Goal: Ask a question: Seek information or help from site administrators or community

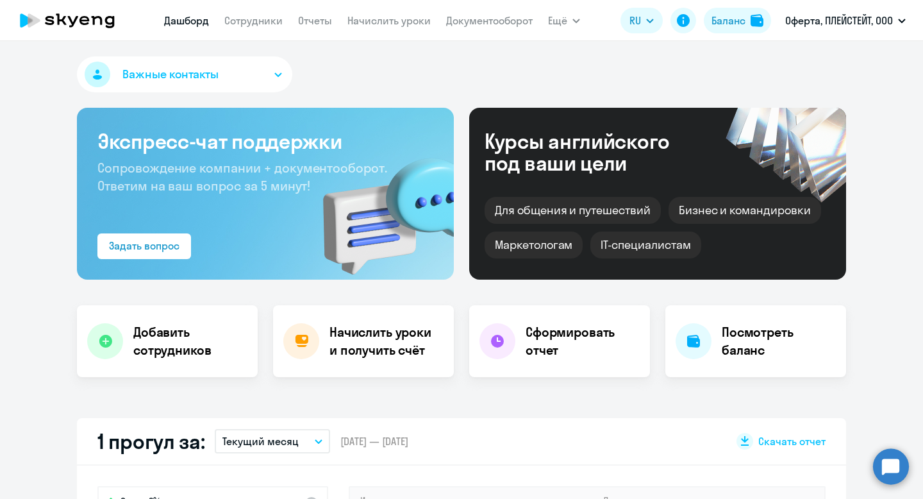
select select "30"
click at [268, 19] on link "Сотрудники" at bounding box center [253, 20] width 58 height 13
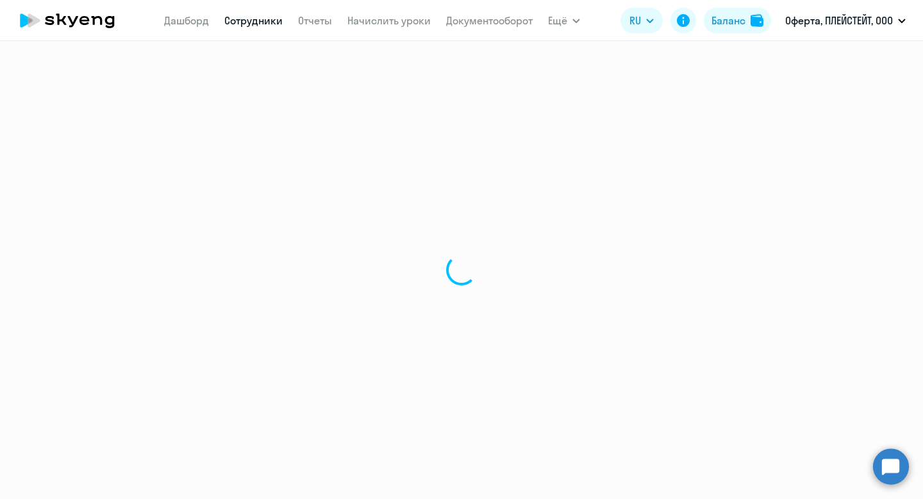
select select "30"
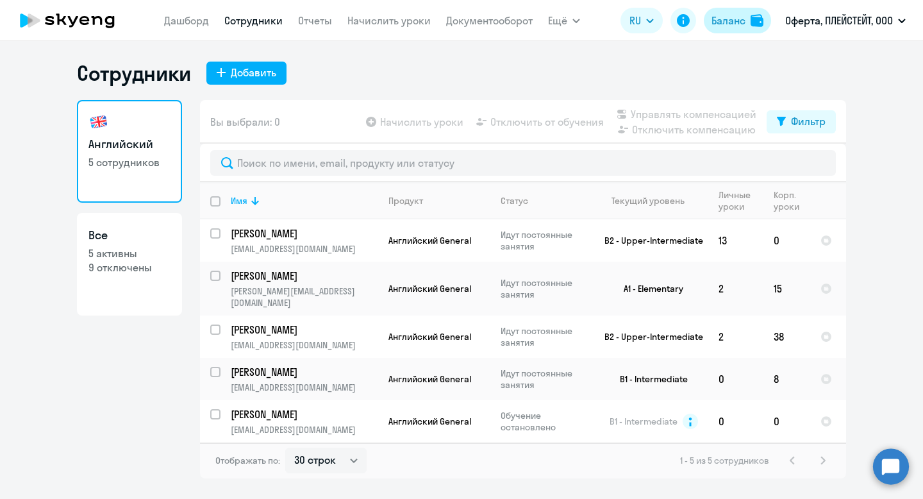
click at [727, 28] on div "Баланс" at bounding box center [728, 20] width 34 height 15
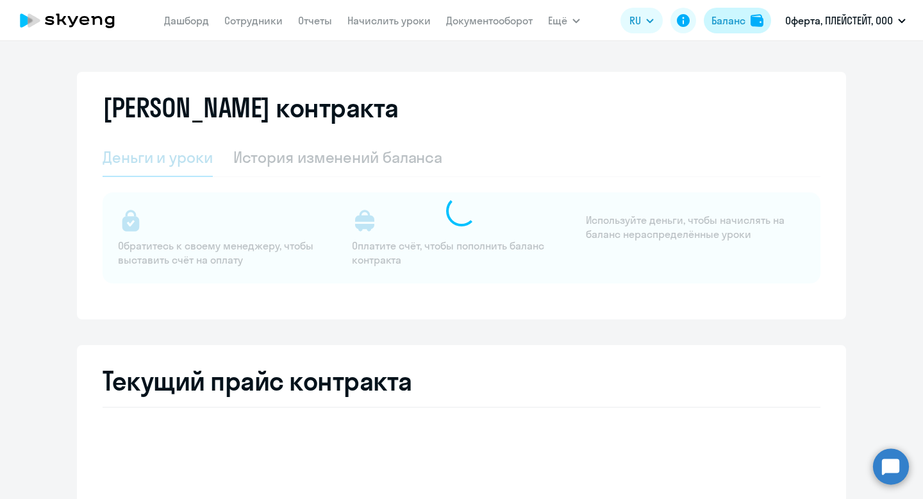
select select "english_adult_not_native_speaker"
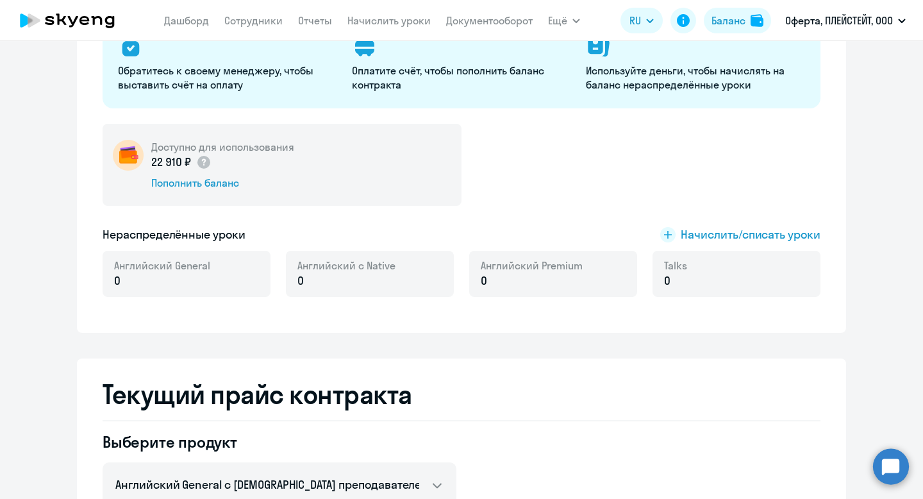
scroll to position [178, 0]
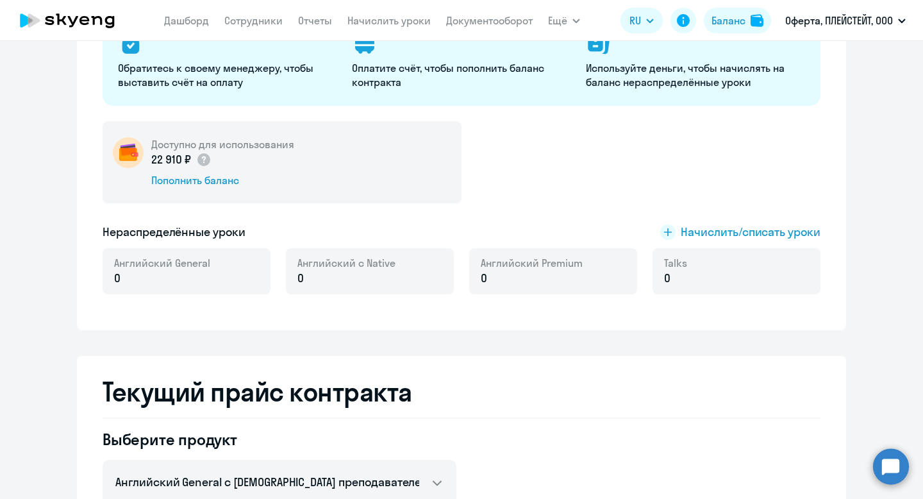
click at [882, 466] on circle at bounding box center [891, 466] width 36 height 36
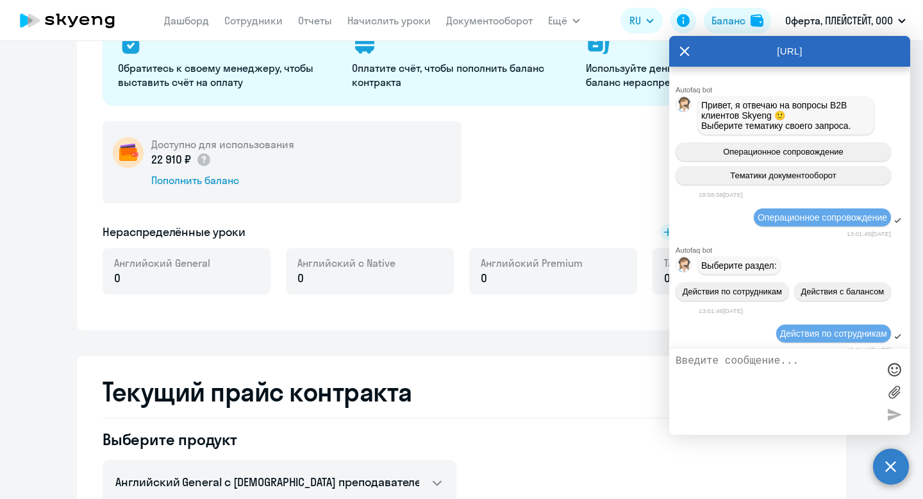
scroll to position [1299, 0]
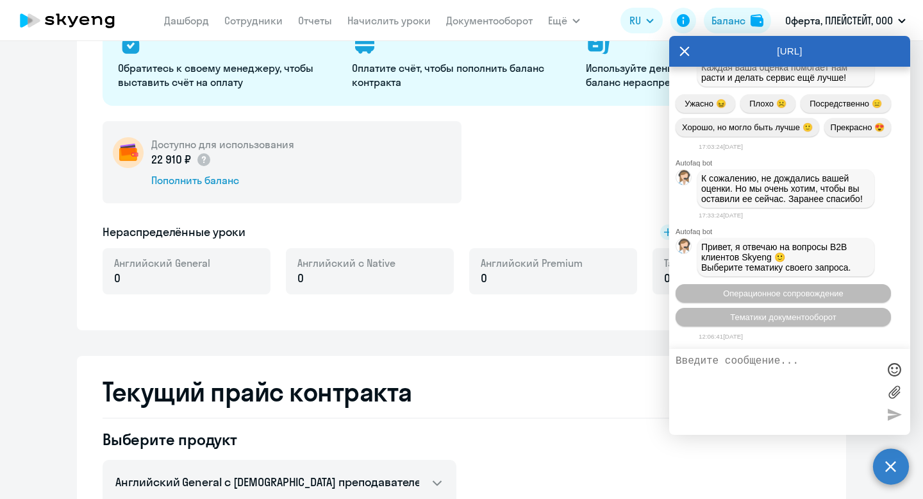
click at [732, 365] on textarea at bounding box center [776, 391] width 203 height 73
click at [752, 295] on span "Операционное сопровождение" at bounding box center [783, 293] width 120 height 10
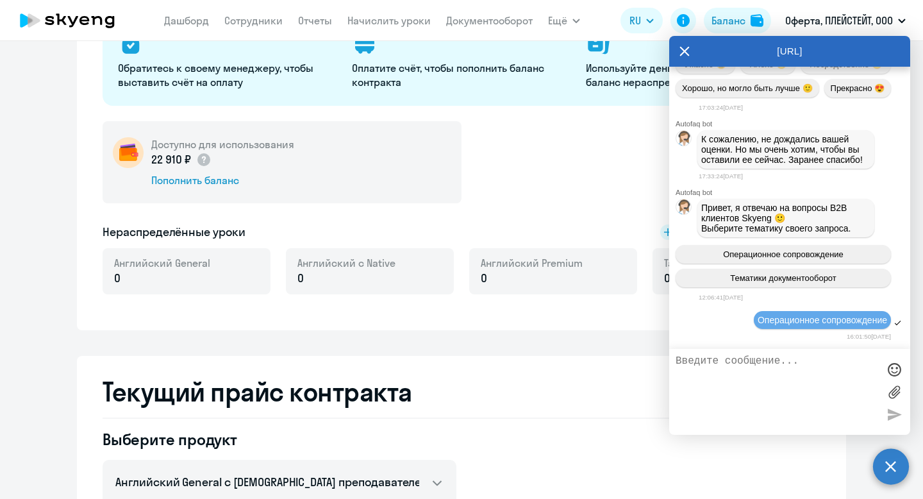
scroll to position [1443, 0]
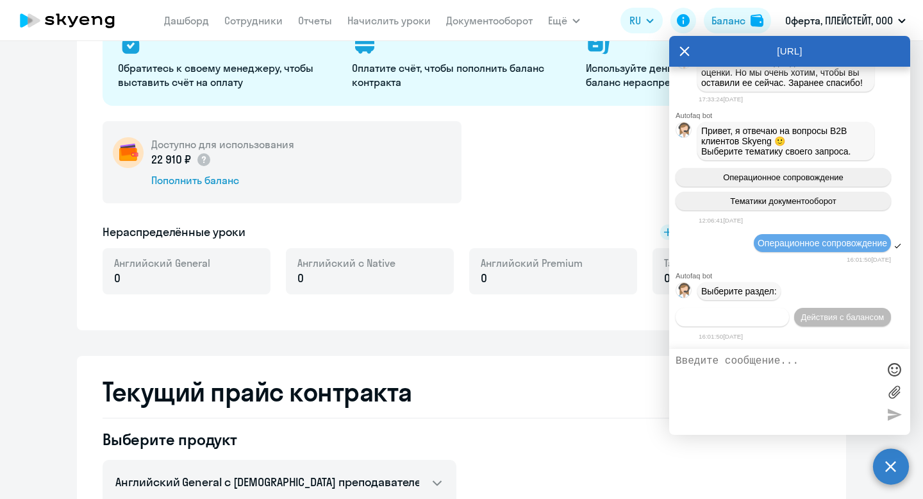
click at [753, 312] on span "Действия по сотрудникам" at bounding box center [732, 317] width 99 height 10
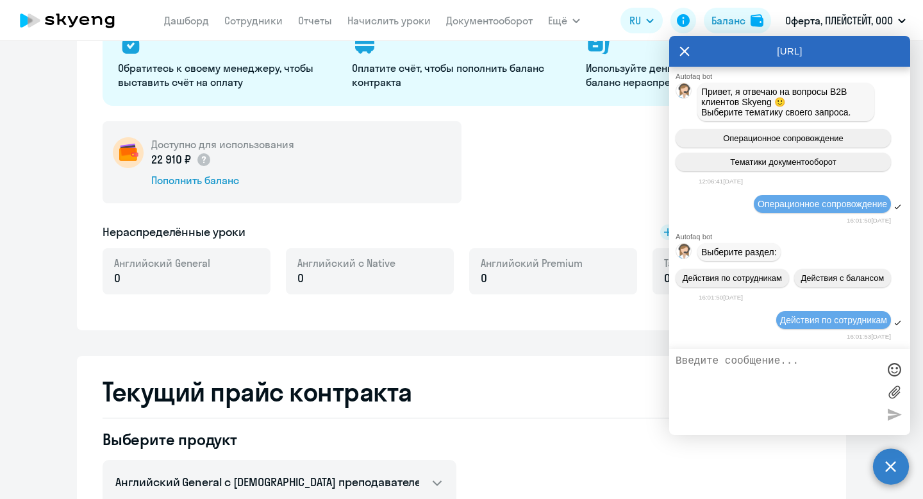
scroll to position [1638, 0]
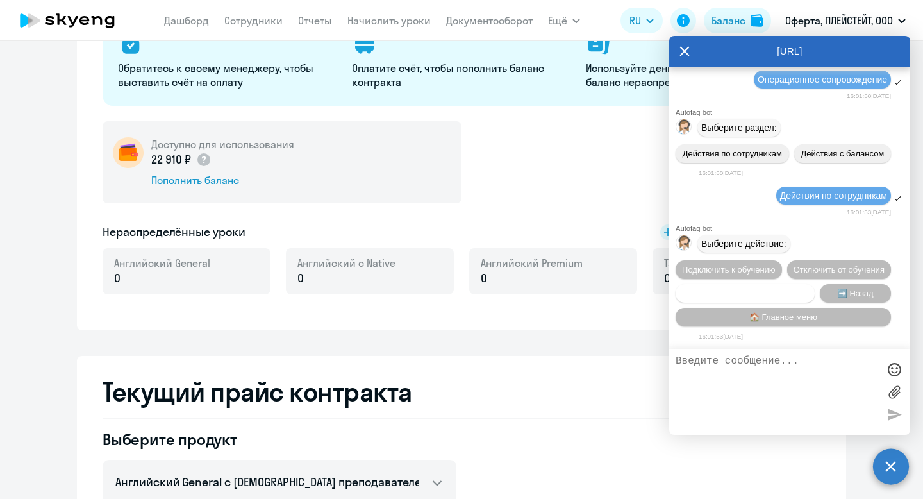
click at [763, 292] on span "Сотруднику нужна помощь" at bounding box center [745, 293] width 104 height 10
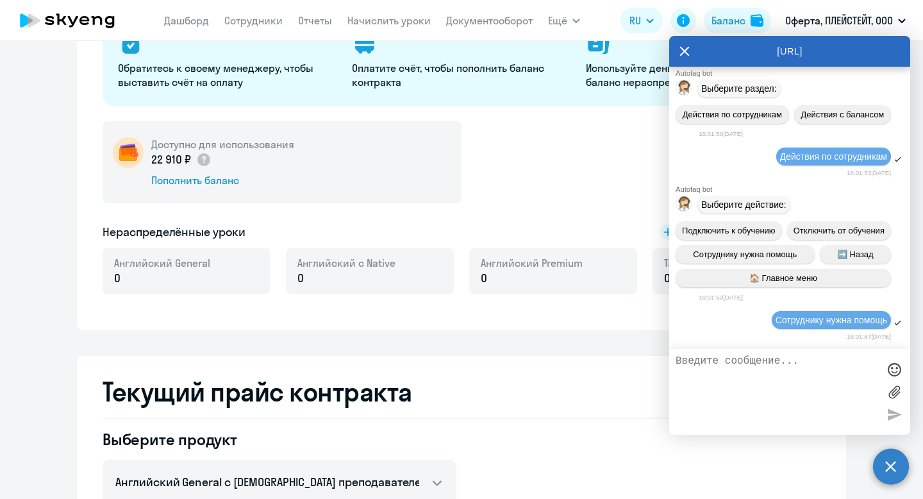
scroll to position [2102, 0]
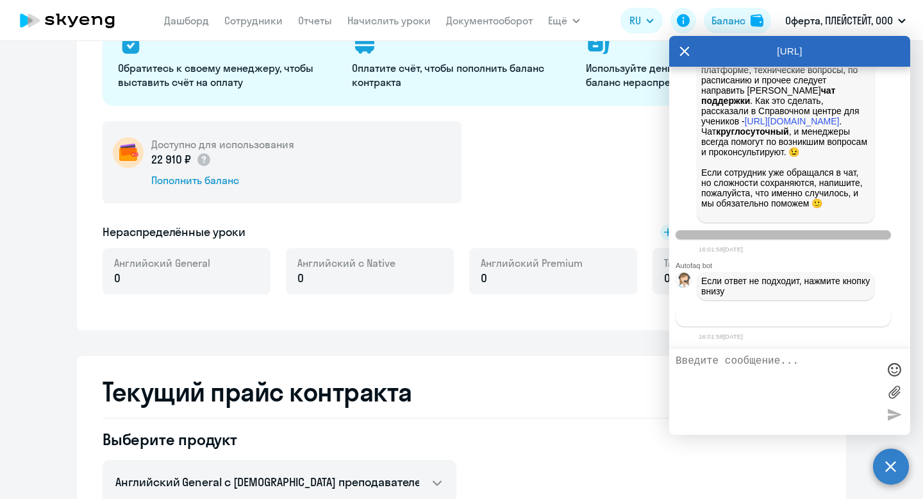
click at [766, 312] on span "Связаться с менеджером" at bounding box center [783, 317] width 98 height 10
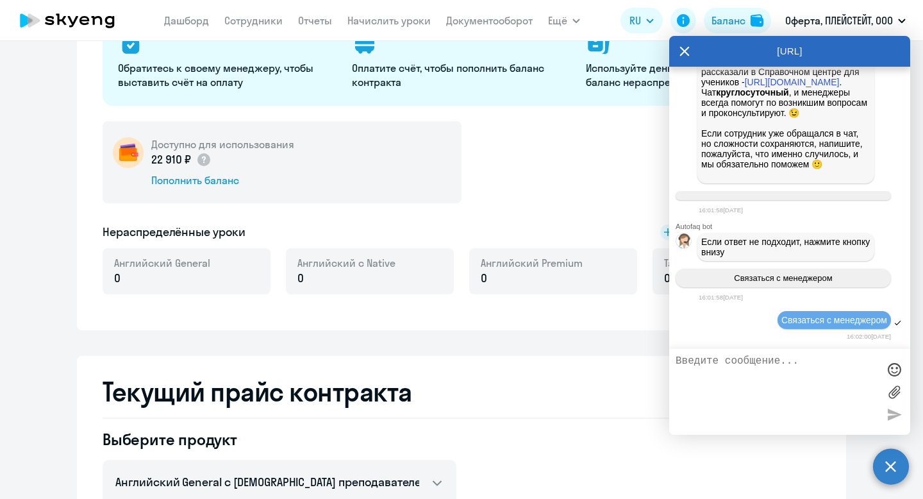
click at [738, 360] on textarea at bounding box center [776, 391] width 203 height 73
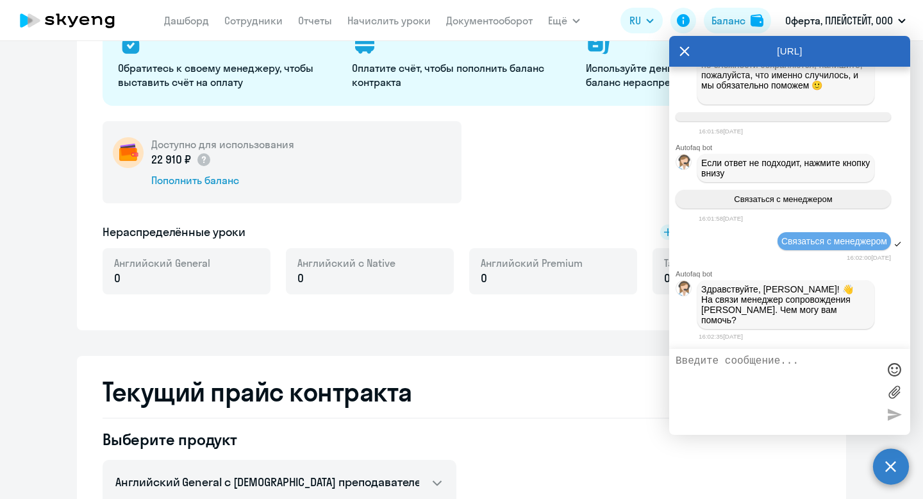
scroll to position [2215, 0]
paste textarea "Мы оплатили [DATE] счет для начисления уроков нашему сотруднику [PERSON_NAME], …"
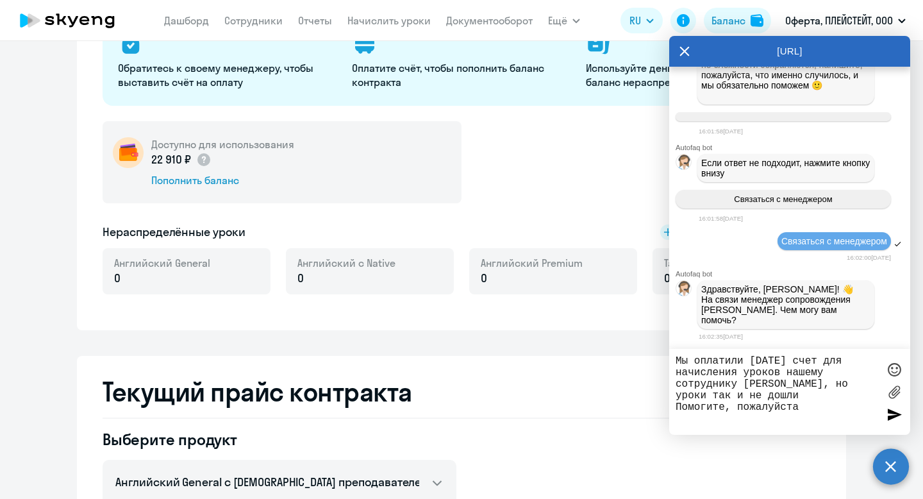
type textarea "Мы оплатили [DATE] счет для начисления уроков нашему сотруднику [PERSON_NAME], …"
click at [893, 393] on label at bounding box center [893, 391] width 19 height 19
click at [0, 0] on input "file" at bounding box center [0, 0] width 0 height 0
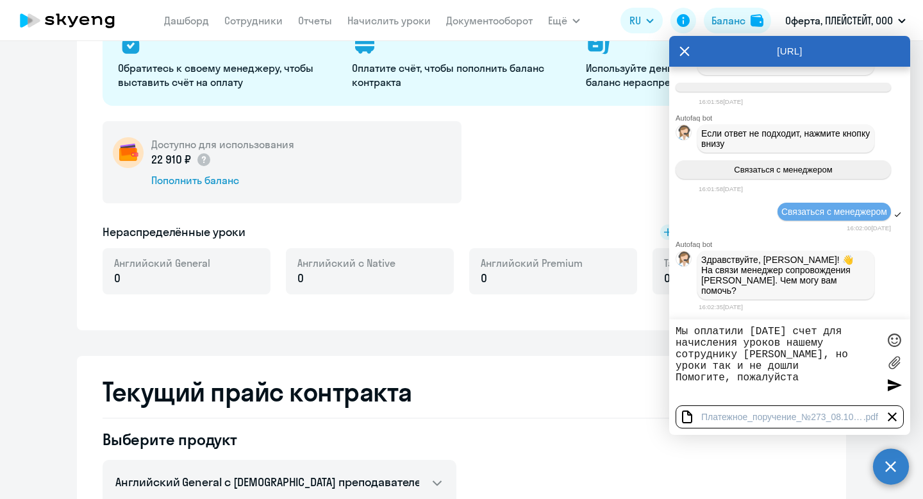
click at [895, 386] on div at bounding box center [893, 384] width 19 height 19
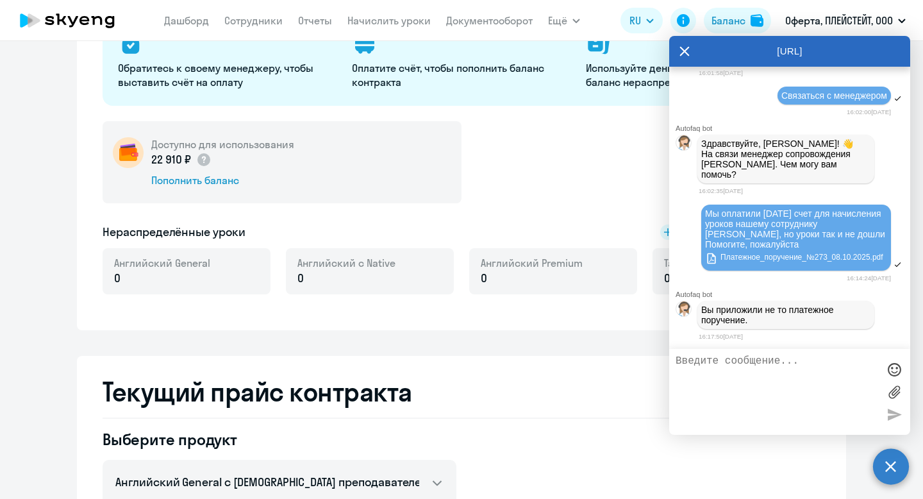
scroll to position [2380, 0]
click at [725, 257] on link "Платежное_поручение_№273_08.10.2025.pdf" at bounding box center [794, 256] width 178 height 15
click at [800, 376] on textarea at bounding box center [776, 391] width 203 height 73
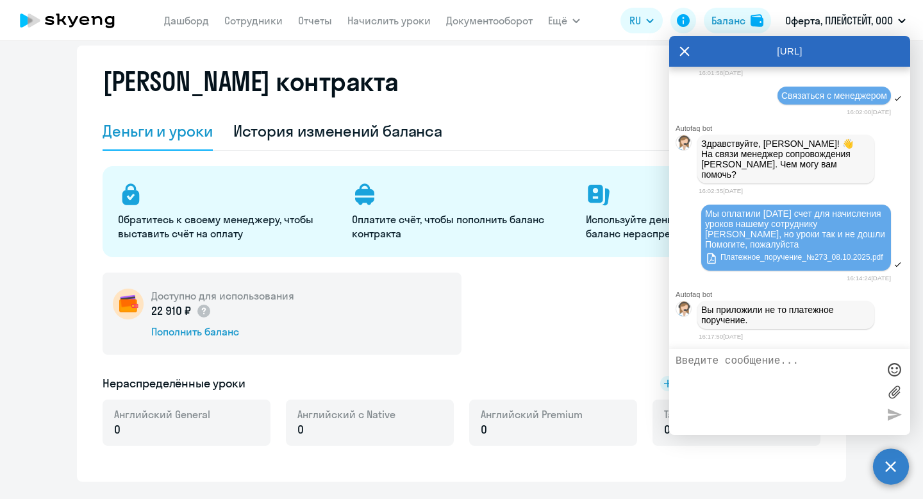
click at [682, 57] on icon at bounding box center [684, 51] width 10 height 31
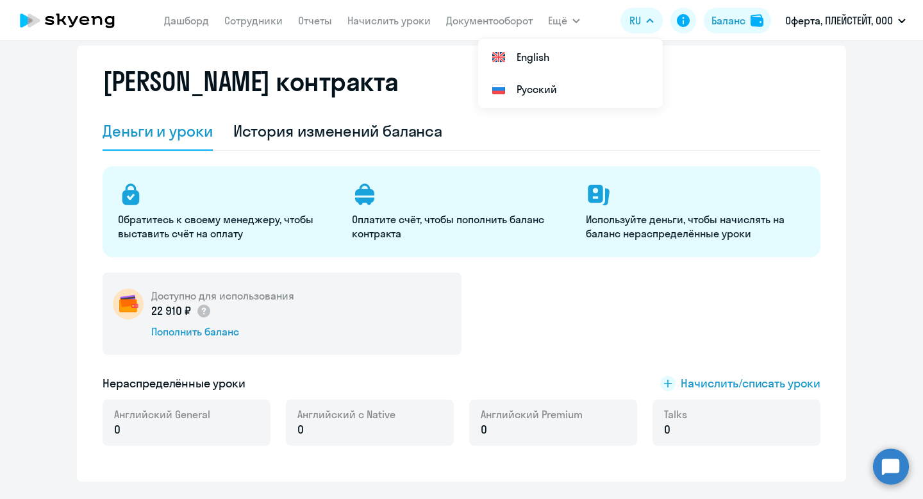
click at [882, 467] on circle at bounding box center [891, 466] width 36 height 36
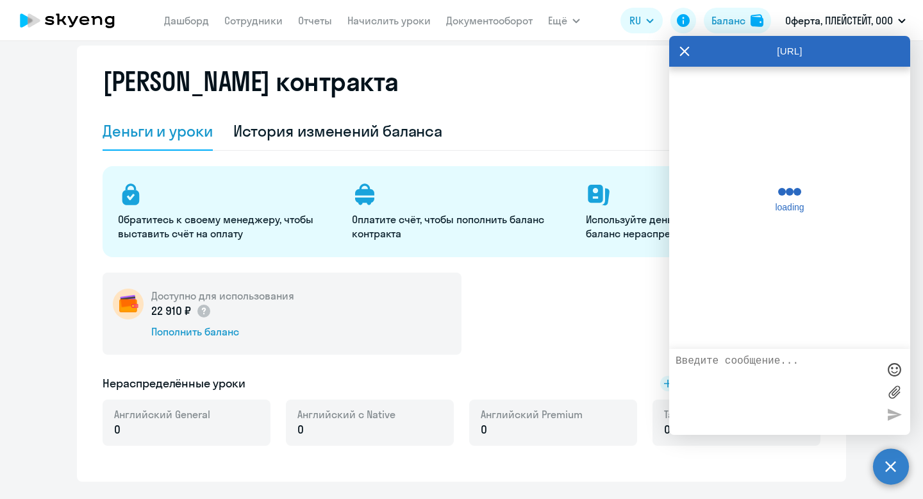
scroll to position [2369, 0]
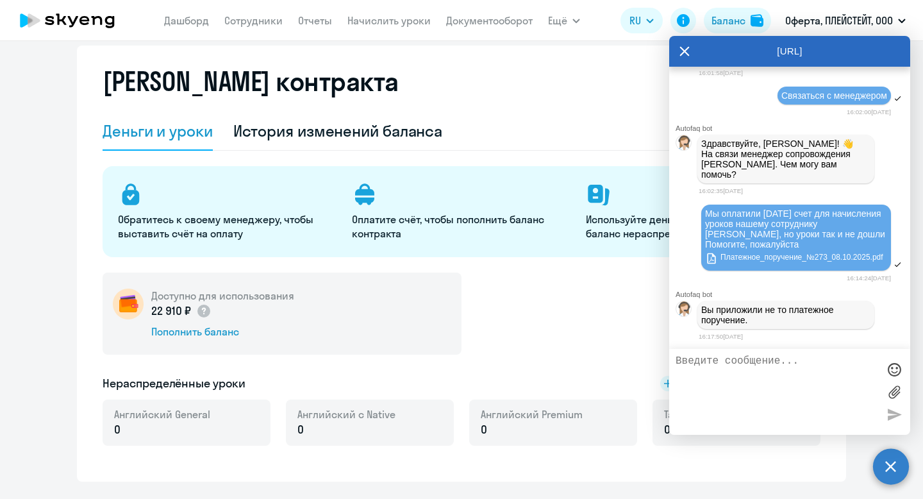
click at [745, 359] on textarea at bounding box center [776, 391] width 203 height 73
type textarea "прошу прощения! бухгалтера напутали!"
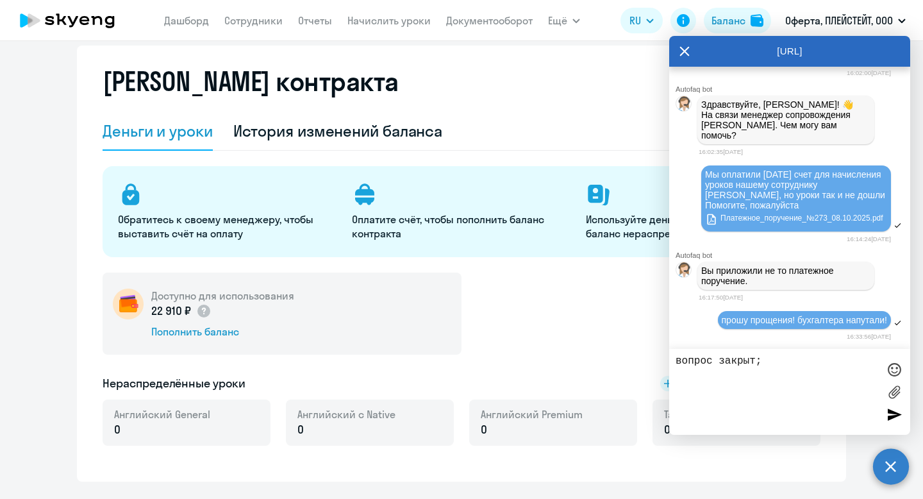
type textarea "вопрос закрыт"
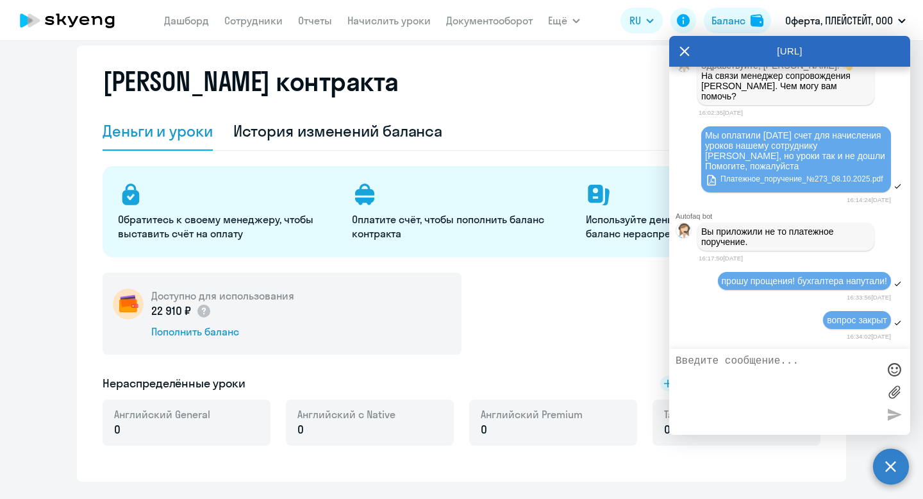
scroll to position [2335, 0]
click at [697, 54] on div "Autofaq bot" at bounding box center [792, 50] width 235 height 8
click at [690, 212] on div "Autofaq bot" at bounding box center [792, 216] width 235 height 8
